Goal: Navigation & Orientation: Find specific page/section

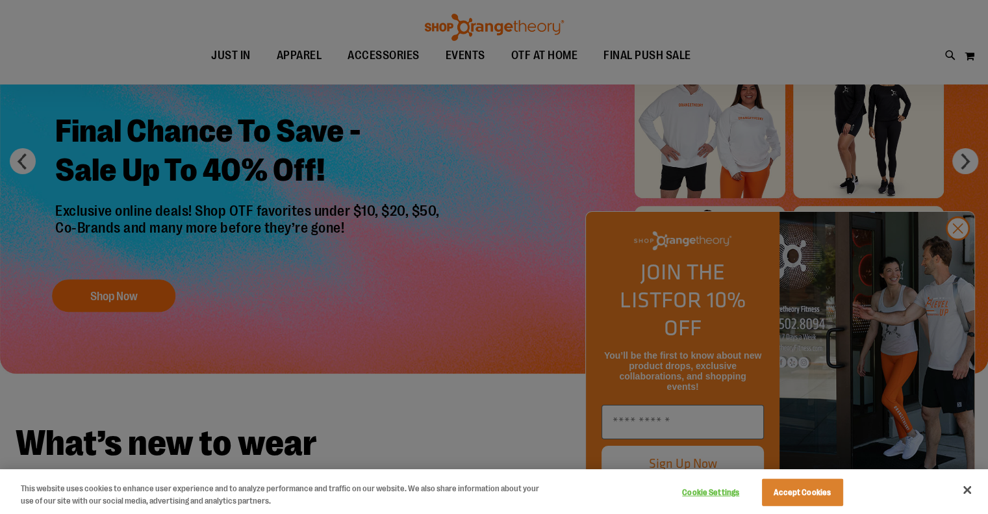
scroll to position [114, 0]
click at [960, 251] on div at bounding box center [494, 257] width 988 height 514
click at [965, 263] on div at bounding box center [494, 257] width 988 height 514
click at [962, 257] on div at bounding box center [494, 257] width 988 height 514
click at [971, 485] on button "Close" at bounding box center [967, 490] width 29 height 29
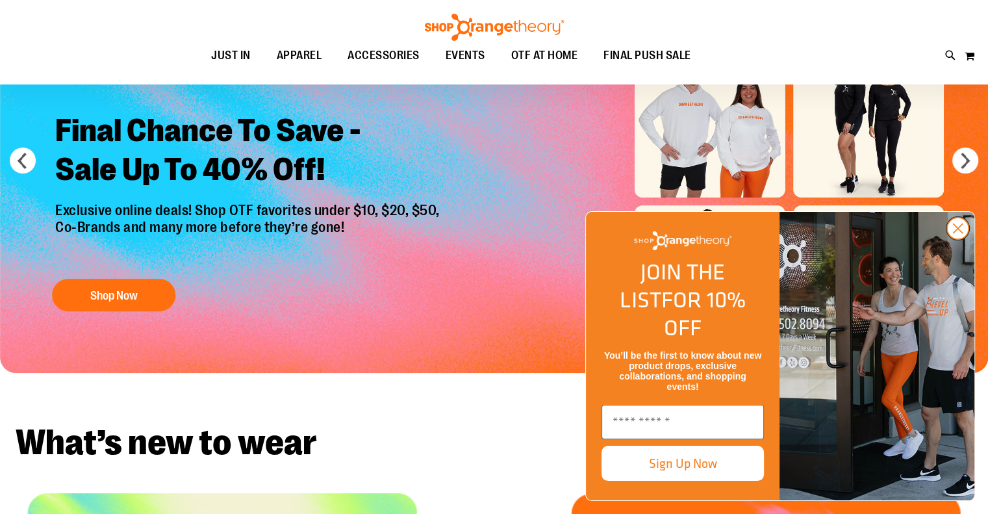
click at [966, 239] on circle "Close dialog" at bounding box center [957, 228] width 21 height 21
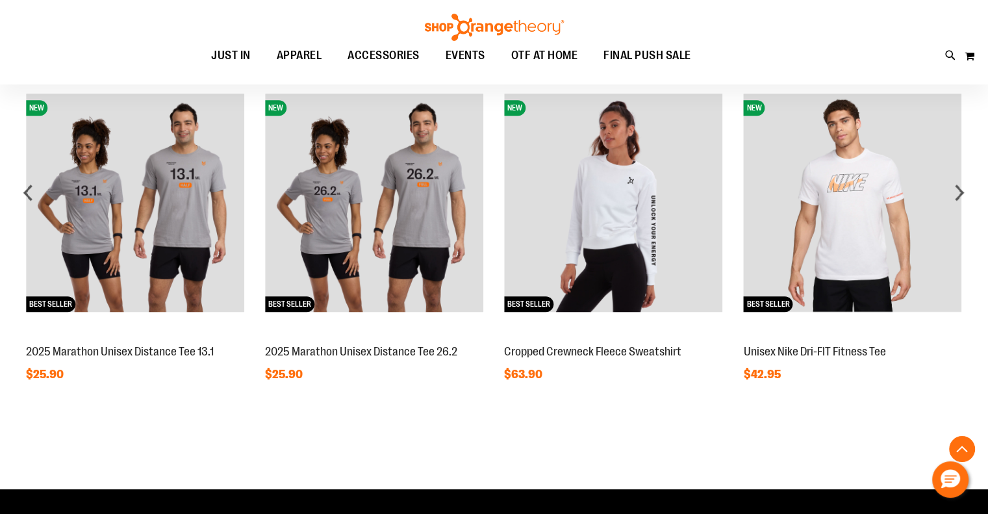
scroll to position [1292, 0]
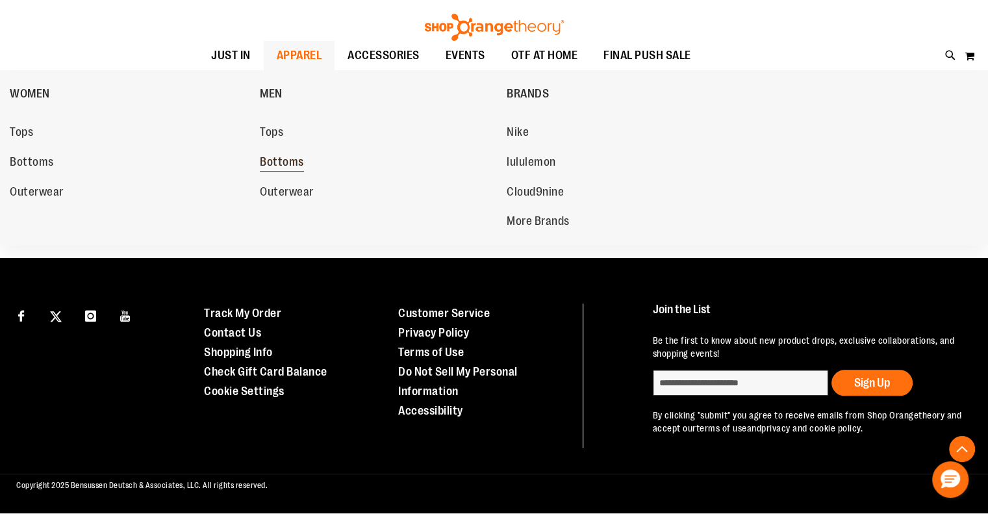
click at [273, 163] on span "Bottoms" at bounding box center [282, 163] width 44 height 16
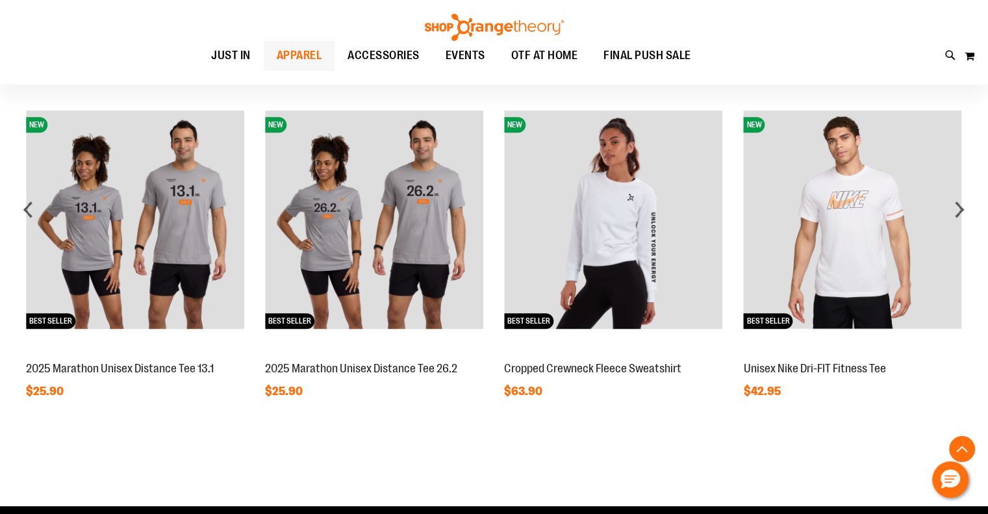
scroll to position [1042, 0]
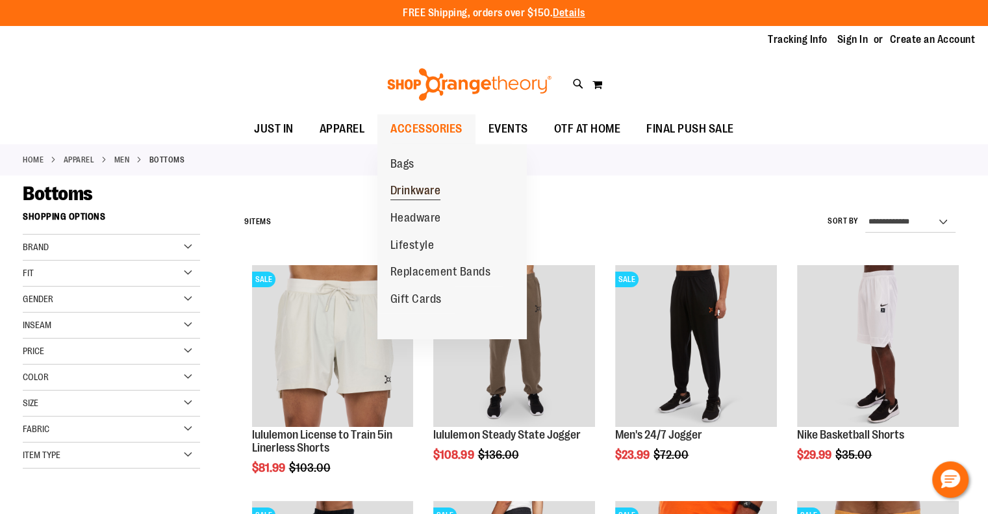
click at [408, 190] on span "Drinkware" at bounding box center [416, 192] width 51 height 16
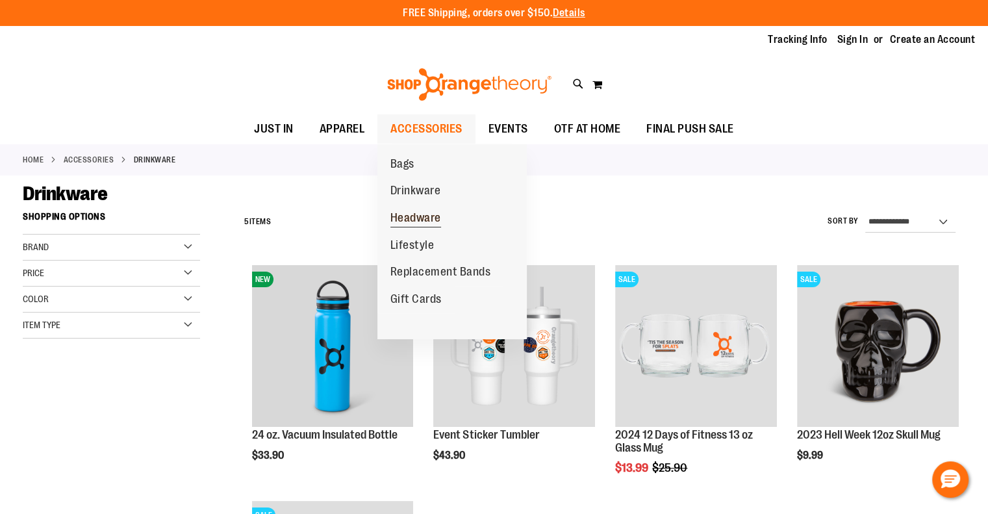
click at [418, 214] on span "Headware" at bounding box center [416, 219] width 51 height 16
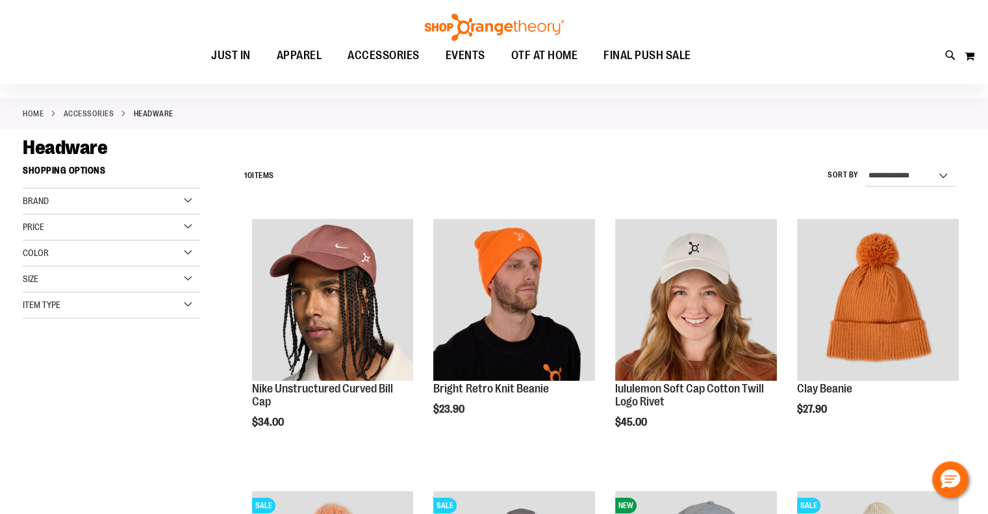
scroll to position [43, 0]
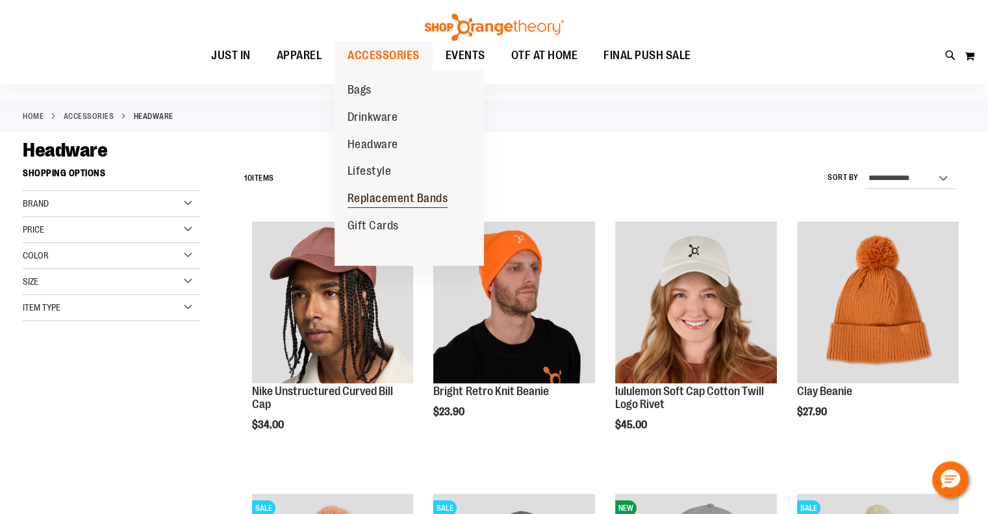
click at [372, 191] on link "Replacement Bands" at bounding box center [398, 198] width 127 height 27
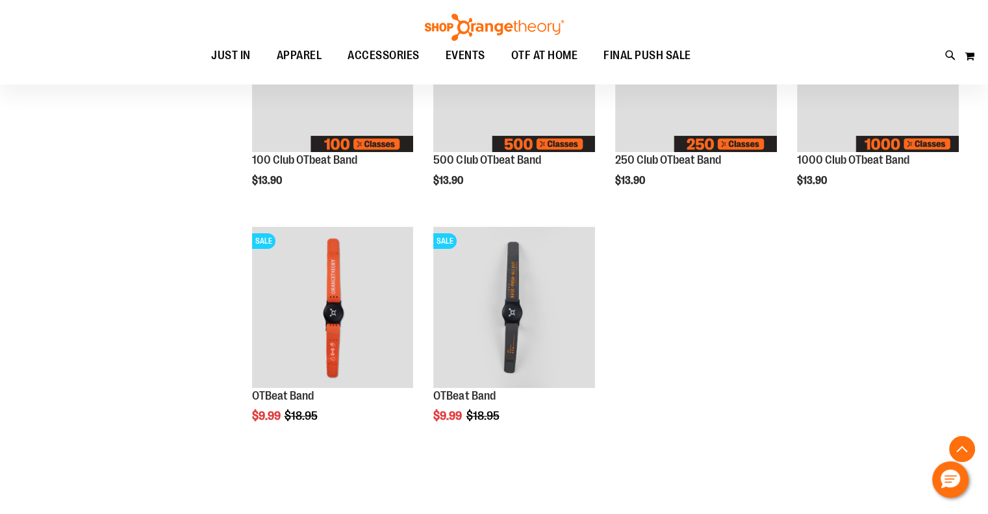
scroll to position [275, 0]
